Goal: Task Accomplishment & Management: Manage account settings

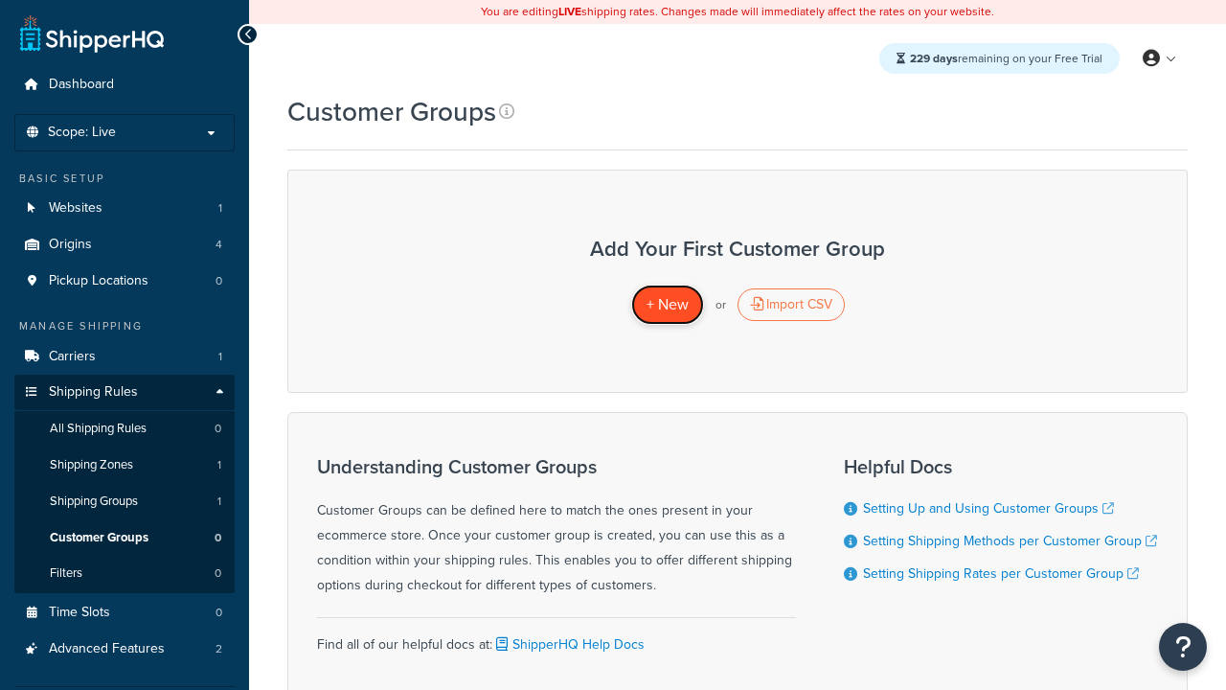
click at [667, 305] on span "+ New" at bounding box center [668, 304] width 42 height 22
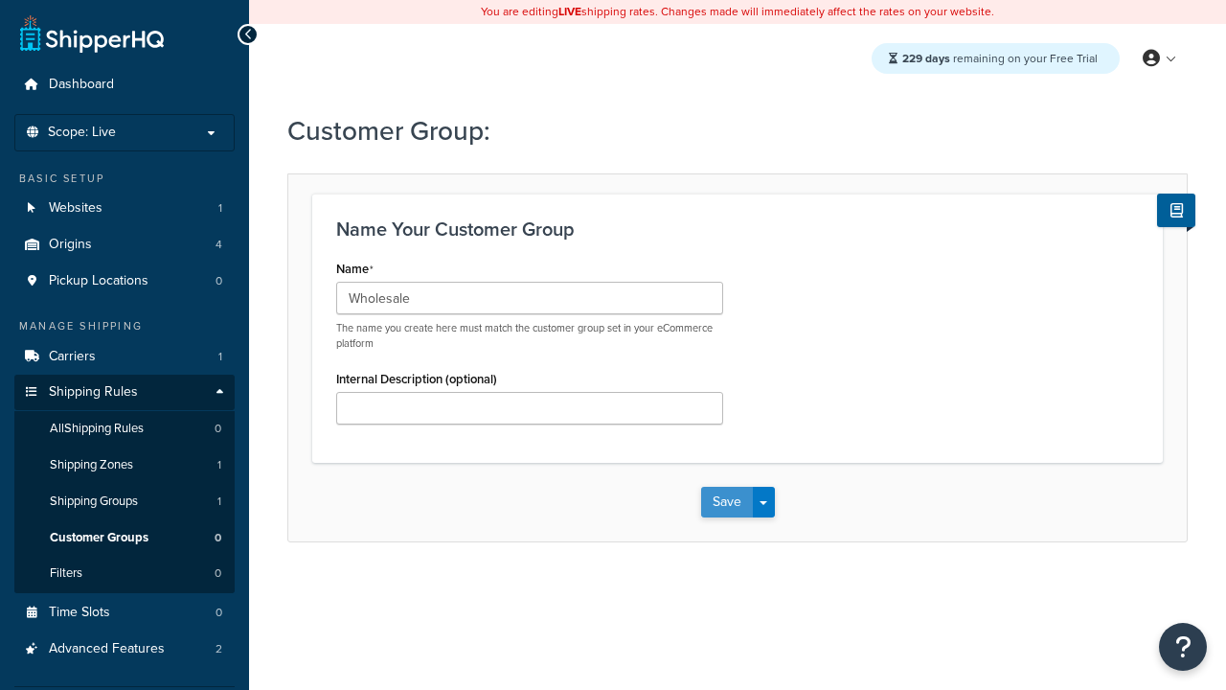
type input "Wholesale"
click at [726, 502] on button "Save" at bounding box center [727, 502] width 52 height 31
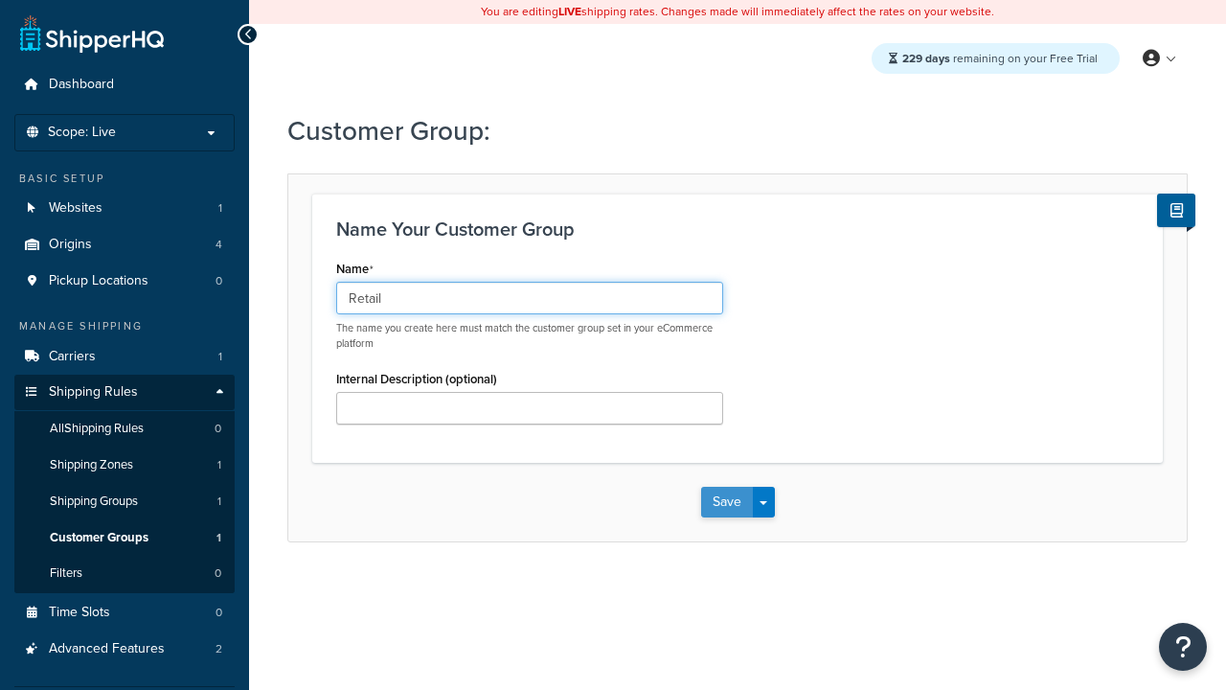
type input "Retail"
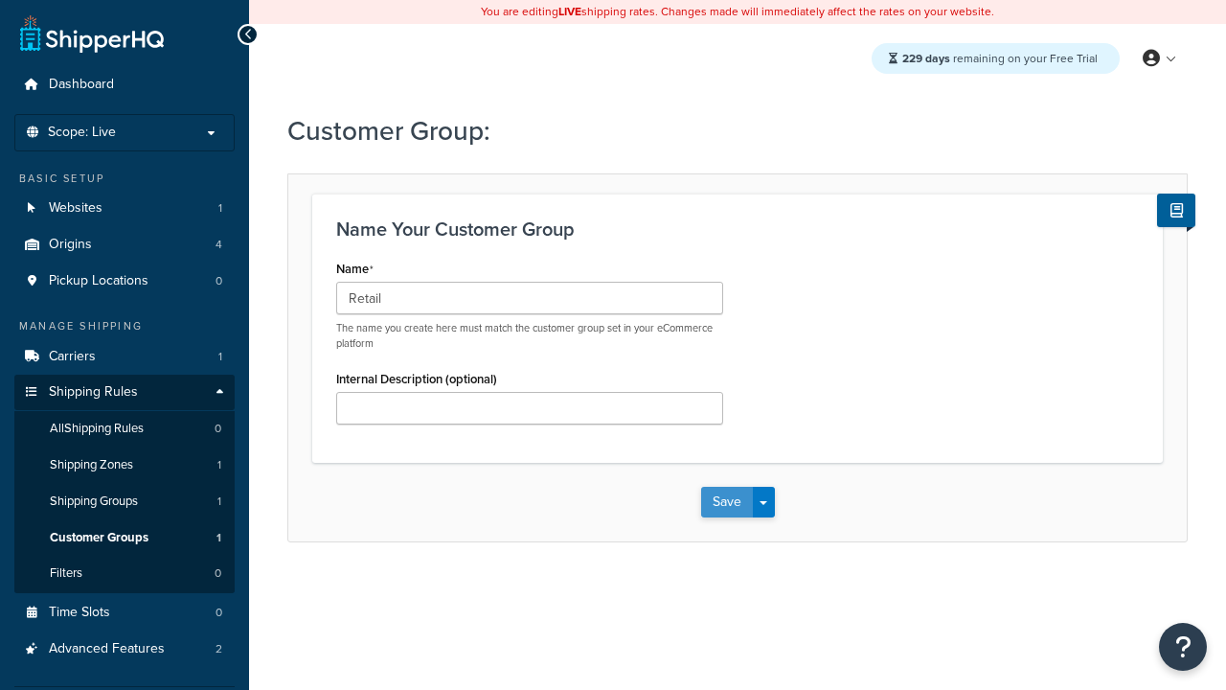
click at [726, 502] on button "Save" at bounding box center [727, 502] width 52 height 31
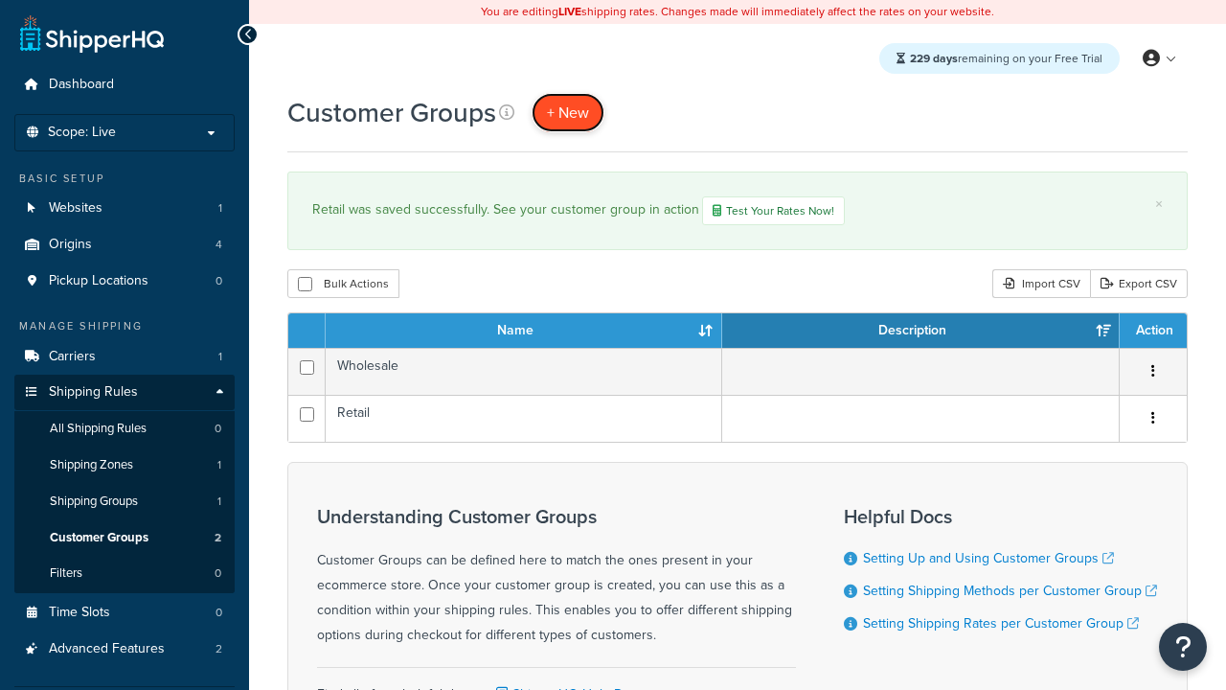
click at [568, 112] on span "+ New" at bounding box center [568, 113] width 42 height 22
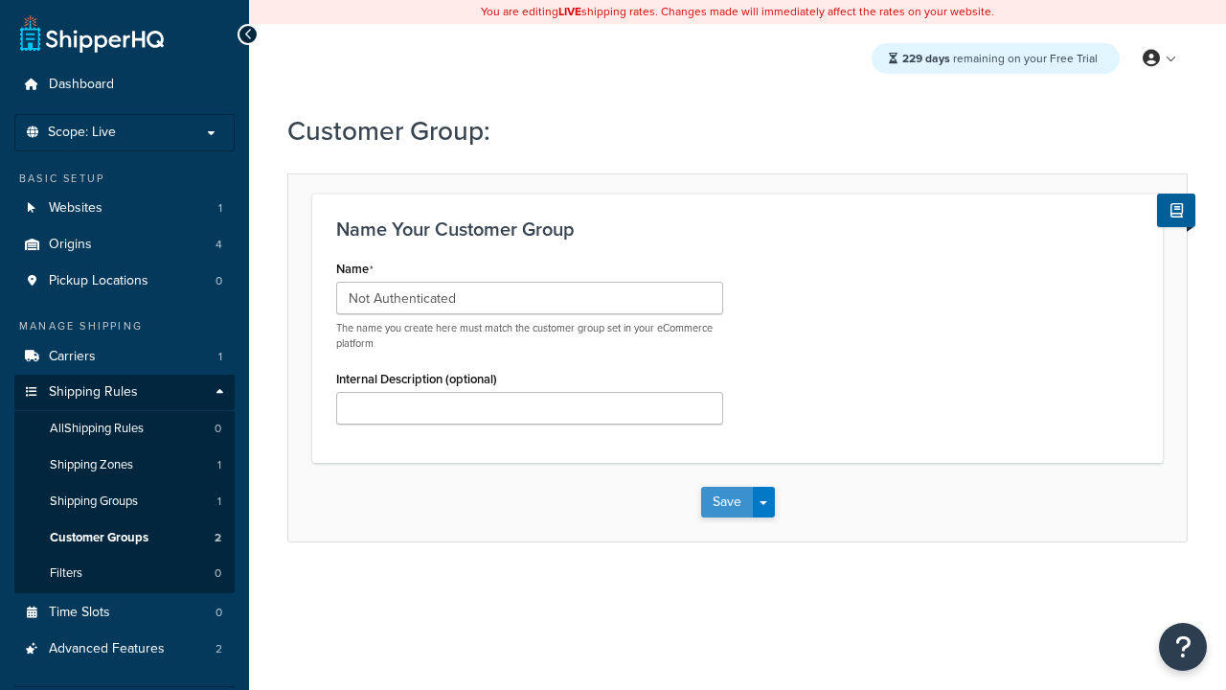
type input "Not Authenticated"
click at [726, 502] on button "Save" at bounding box center [727, 502] width 52 height 31
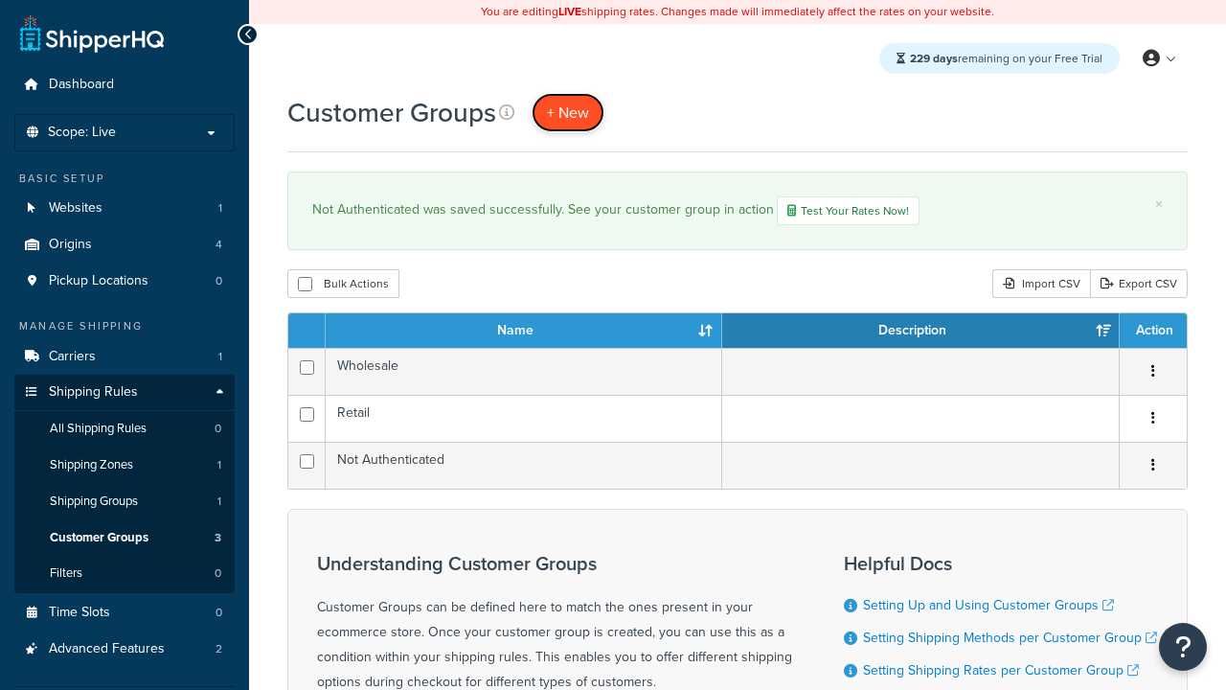
click at [568, 112] on span "+ New" at bounding box center [568, 113] width 42 height 22
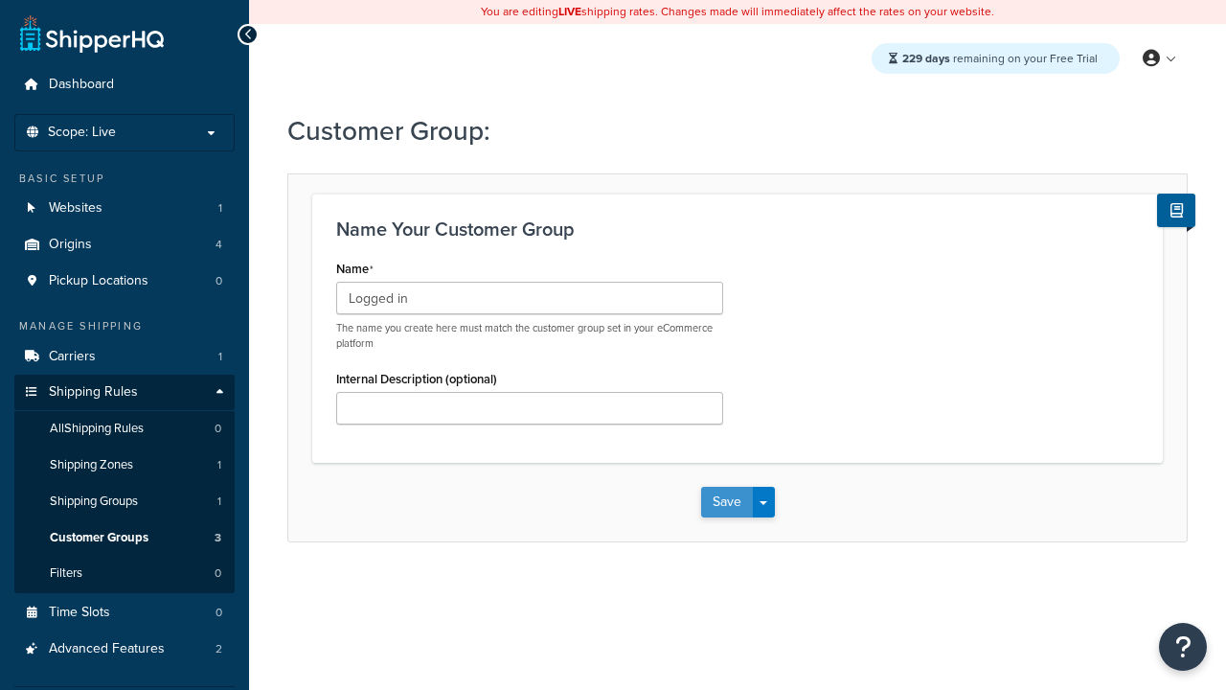
type input "Logged in"
click at [726, 502] on button "Save" at bounding box center [727, 502] width 52 height 31
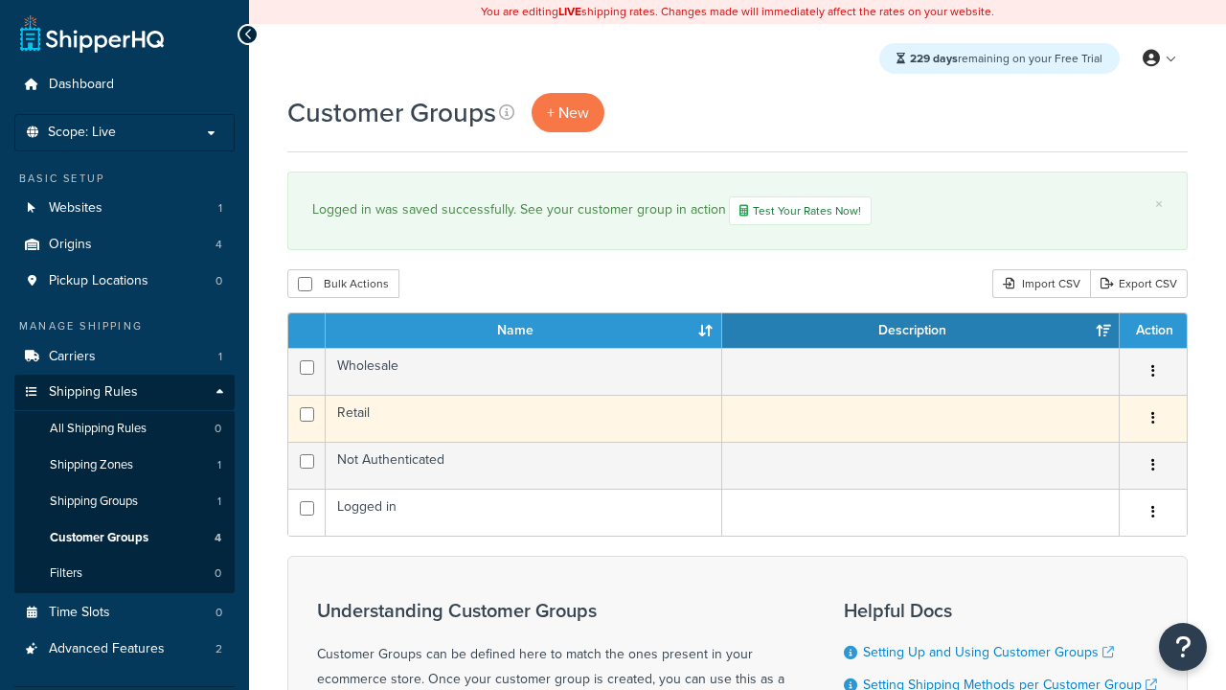
click at [1152, 421] on icon "button" at bounding box center [1153, 417] width 4 height 13
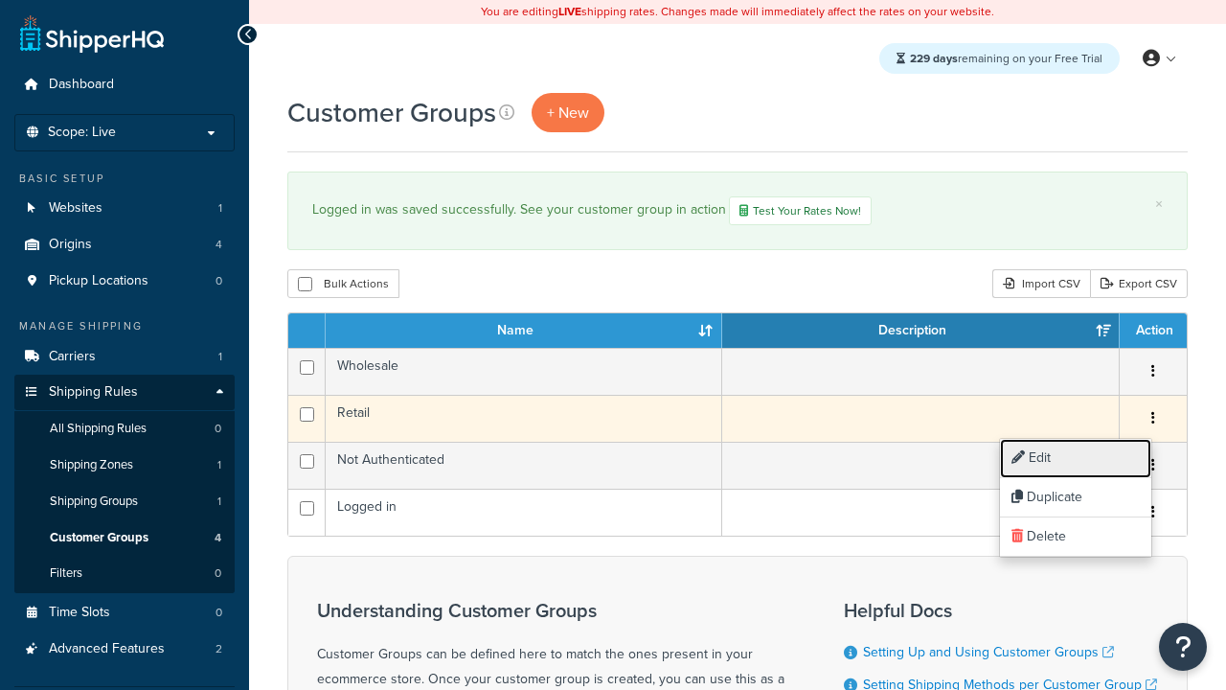
click at [1075, 458] on link "Edit" at bounding box center [1075, 458] width 151 height 39
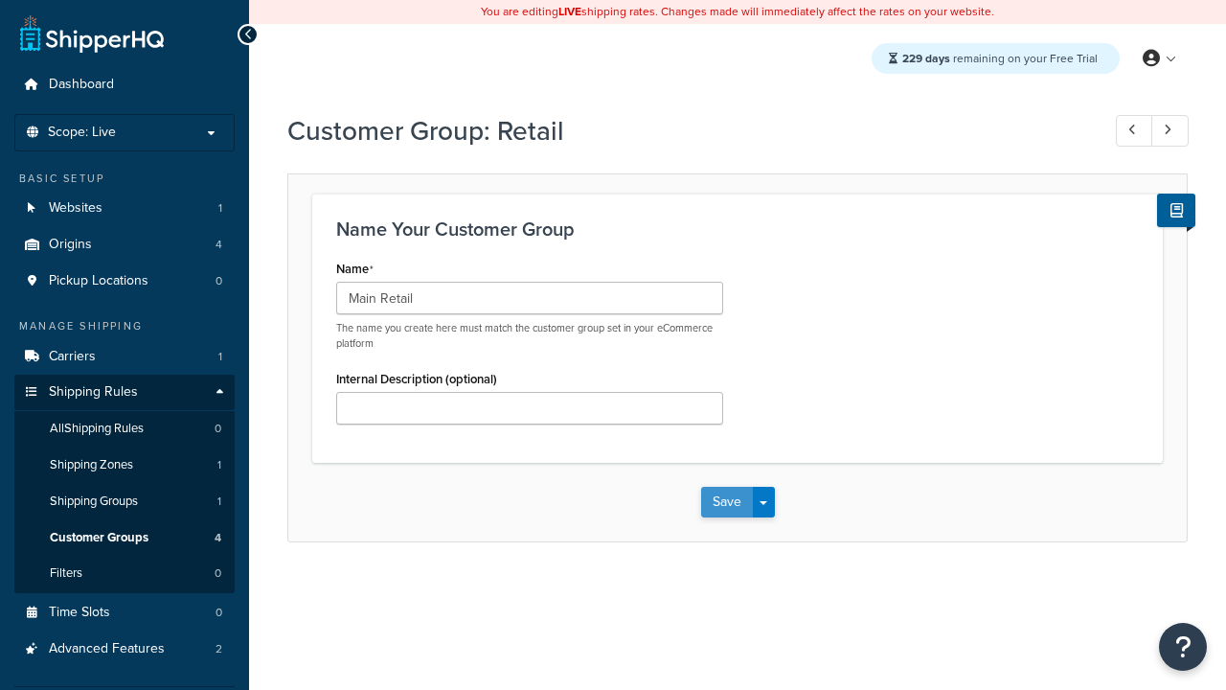
type input "Main Retail"
click at [726, 502] on button "Save" at bounding box center [727, 502] width 52 height 31
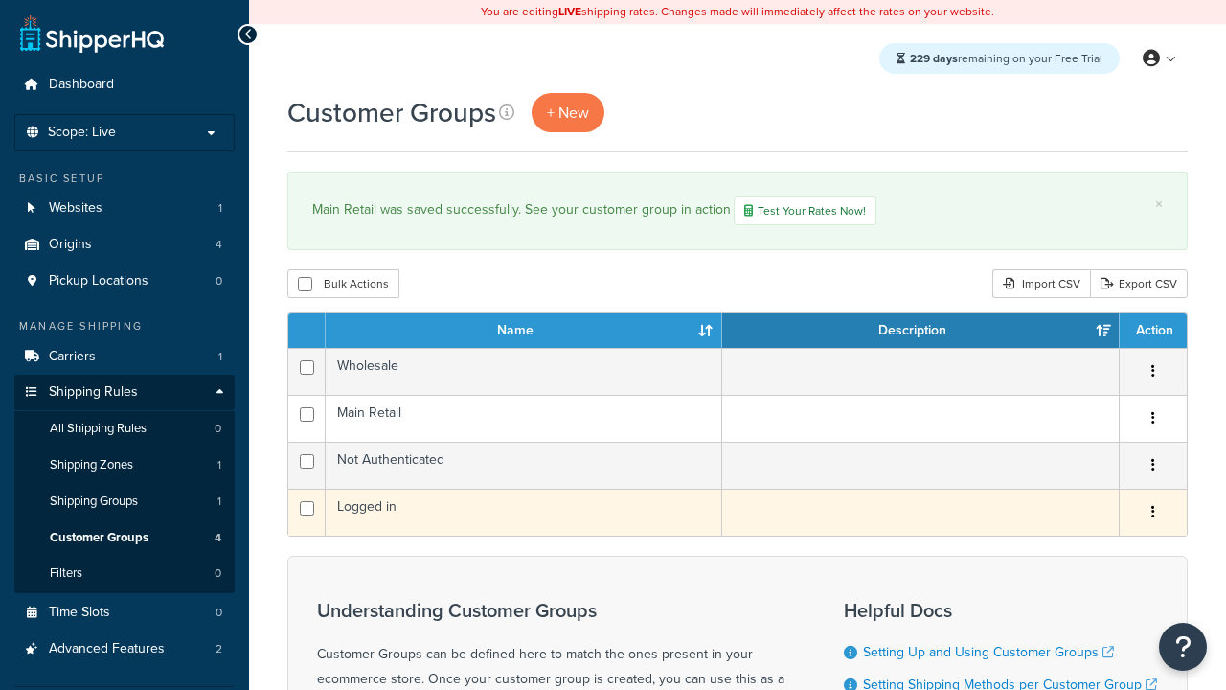
click at [1152, 514] on icon "button" at bounding box center [1153, 511] width 4 height 13
click at [0, 0] on link "Duplicate" at bounding box center [0, 0] width 0 height 0
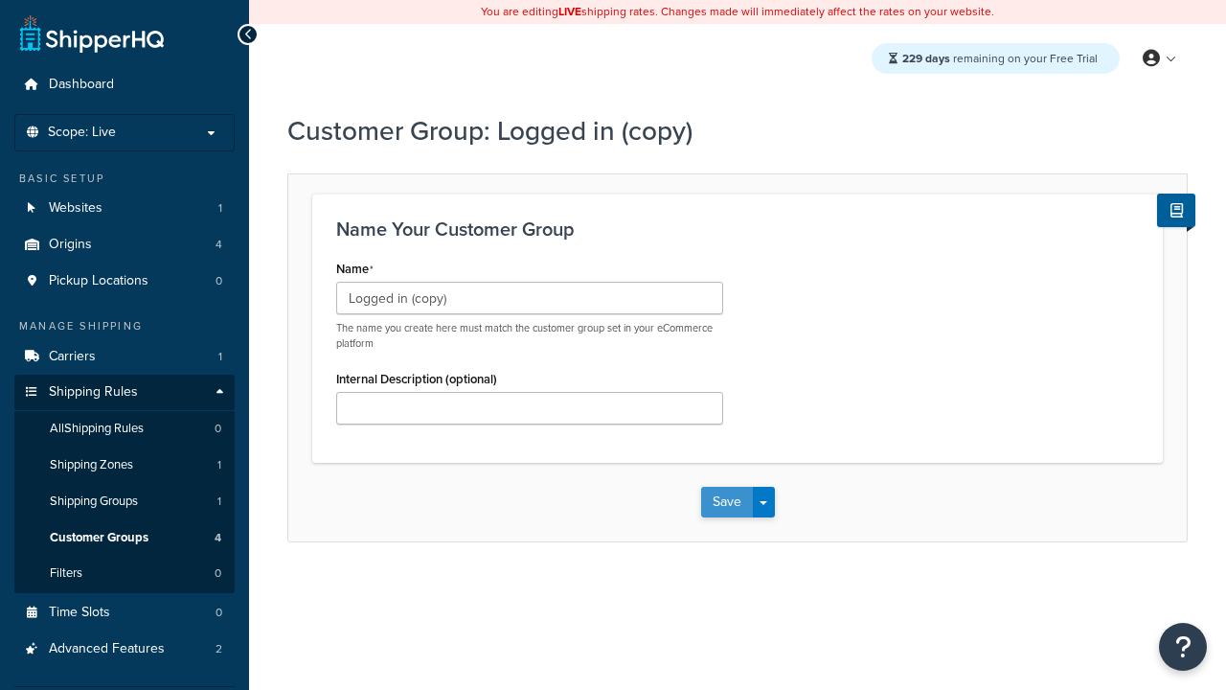
click at [726, 502] on button "Save" at bounding box center [727, 502] width 52 height 31
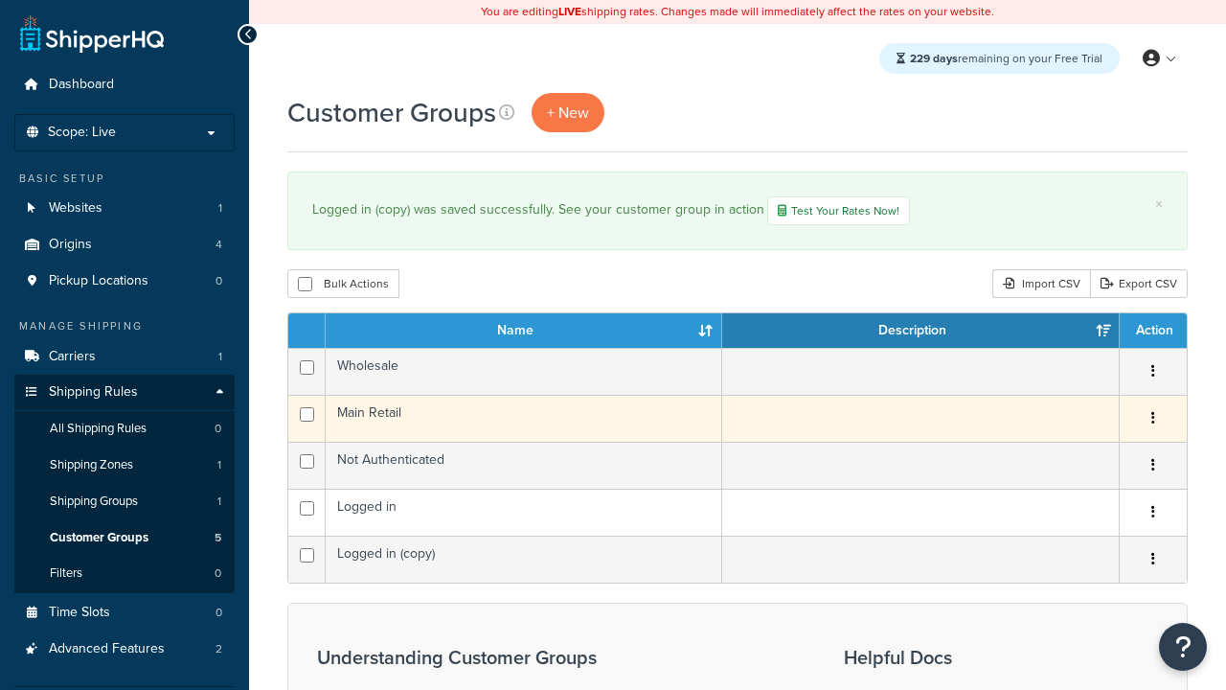
click at [1152, 421] on icon "button" at bounding box center [1153, 417] width 4 height 13
click at [0, 0] on link "Delete" at bounding box center [0, 0] width 0 height 0
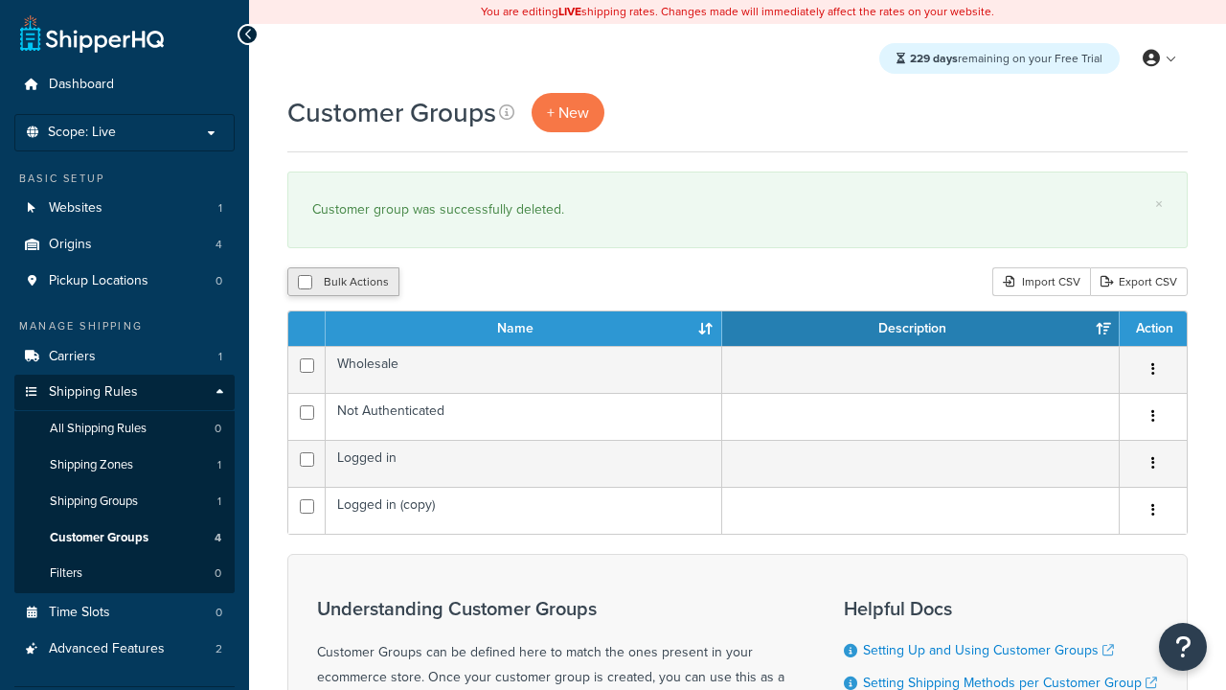
click at [343, 283] on button "Bulk Actions" at bounding box center [343, 281] width 112 height 29
checkbox input "true"
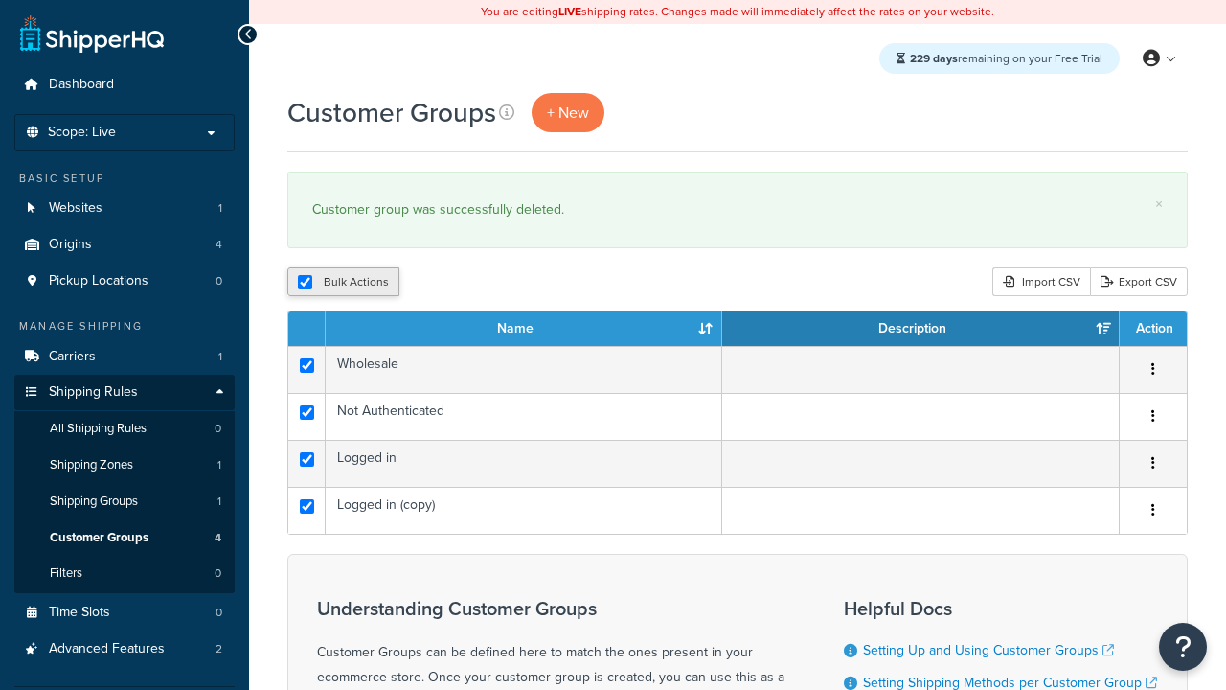
checkbox input "true"
click at [0, 0] on button "Delete" at bounding box center [0, 0] width 0 height 0
